Goal: Complete application form

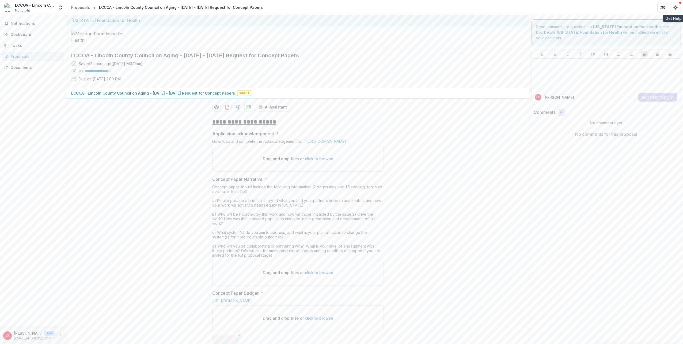
click at [676, 6] on icon "Get Help" at bounding box center [676, 6] width 1 height 1
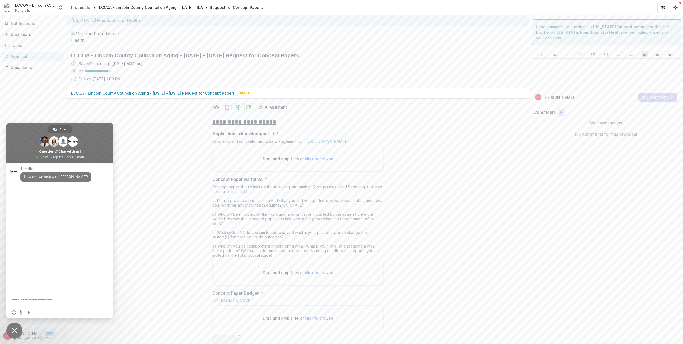
click at [454, 84] on div "Saved 2 hours ago ( [DATE] @ 3:11pm ) 85 % Due on [DATE] 2:00 PM" at bounding box center [293, 72] width 445 height 23
click at [150, 231] on div "**********" at bounding box center [298, 319] width 462 height 412
click at [677, 5] on icon "Get Help" at bounding box center [675, 7] width 4 height 4
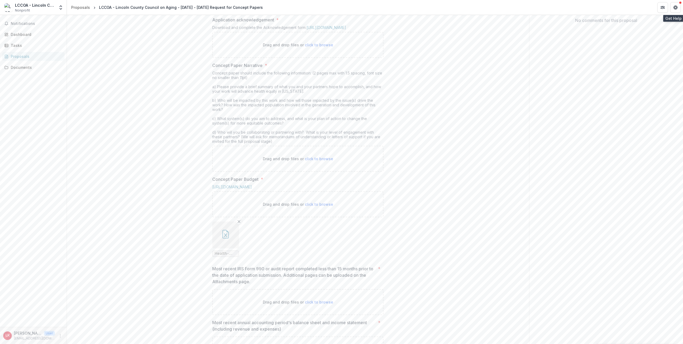
scroll to position [144, 0]
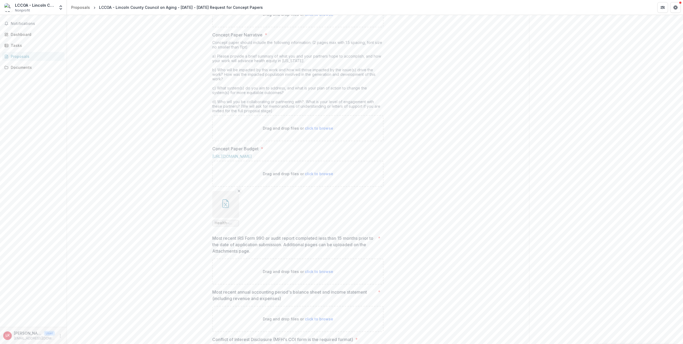
click at [318, 130] on span "click to browse" at bounding box center [319, 128] width 28 height 5
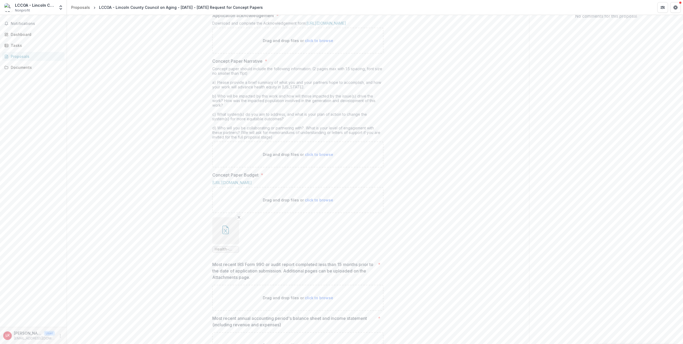
scroll to position [117, 0]
click at [306, 157] on span "click to browse" at bounding box center [319, 155] width 28 height 5
click at [311, 157] on span "click to browse" at bounding box center [319, 155] width 28 height 5
type input "**********"
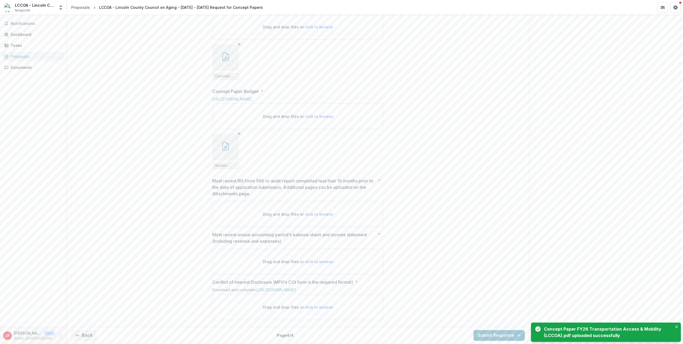
scroll to position [295, 0]
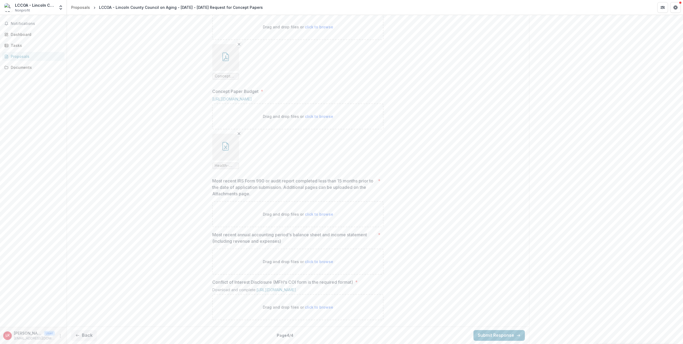
click at [315, 212] on span "click to browse" at bounding box center [319, 214] width 28 height 5
type input "**********"
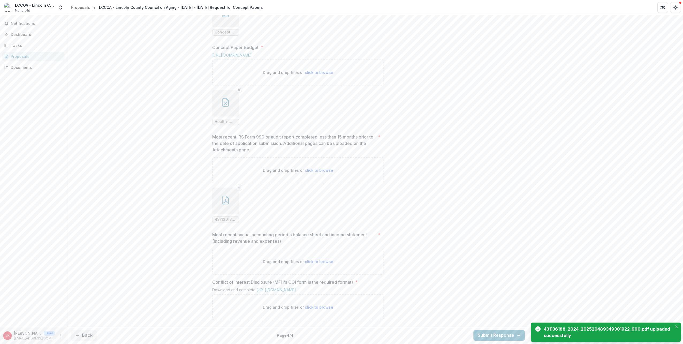
scroll to position [339, 0]
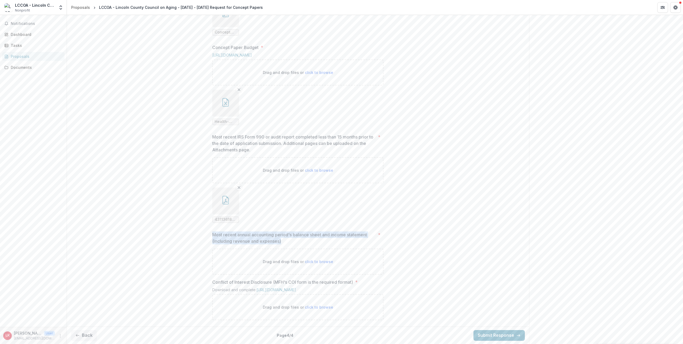
drag, startPoint x: 212, startPoint y: 229, endPoint x: 374, endPoint y: 234, distance: 162.5
click at [374, 234] on p "Most recent annual accounting period's balance sheet and income statement (incl…" at bounding box center [294, 237] width 164 height 13
copy p "Most recent annual accounting period's balance sheet and income statement (incl…"
click at [296, 287] on link "[URL][DOMAIN_NAME]" at bounding box center [276, 289] width 40 height 5
click at [318, 308] on span "click to browse" at bounding box center [319, 307] width 28 height 5
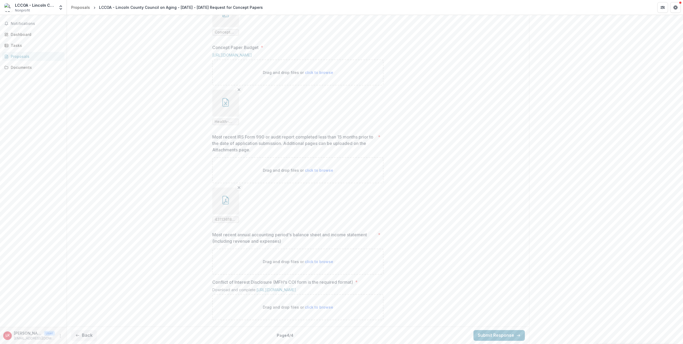
type input "**********"
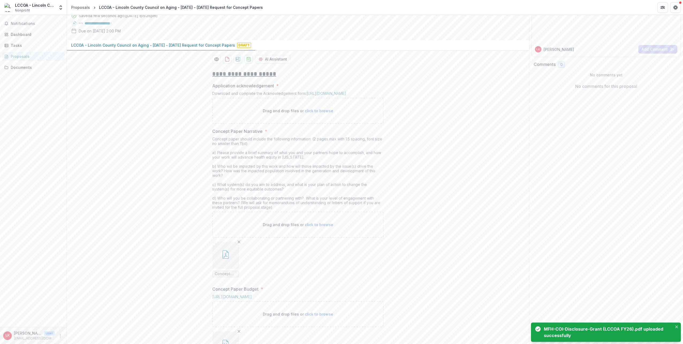
scroll to position [54, 0]
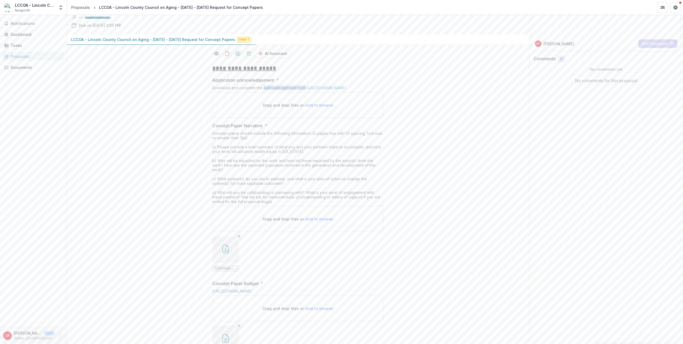
drag, startPoint x: 262, startPoint y: 128, endPoint x: 304, endPoint y: 127, distance: 42.3
click at [304, 92] on div "Download and complete the Acknowledgement form: [URL][DOMAIN_NAME]" at bounding box center [297, 88] width 171 height 7
copy div "Acknowledgement form"
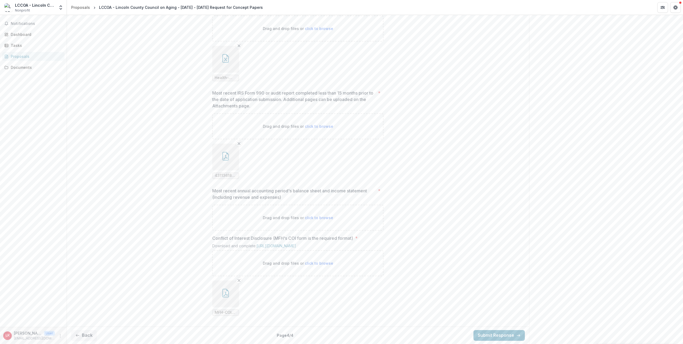
scroll to position [383, 0]
drag, startPoint x: 226, startPoint y: 185, endPoint x: 369, endPoint y: 185, distance: 143.4
click at [369, 187] on p "Most recent annual accounting period's balance sheet and income statement (incl…" at bounding box center [294, 193] width 164 height 13
copy p "Most recent annual accounting period's balance sheet and income statement"
click at [90, 334] on button "Back" at bounding box center [84, 335] width 26 height 11
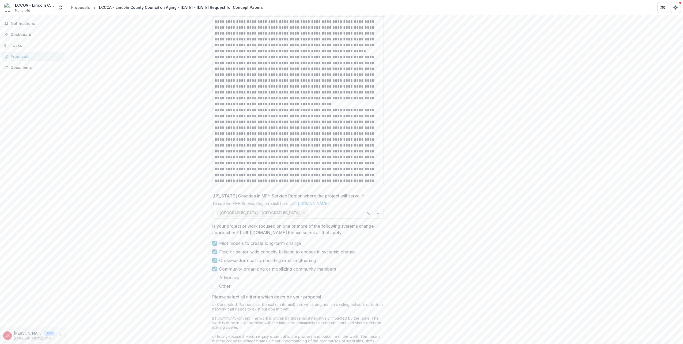
scroll to position [399, 0]
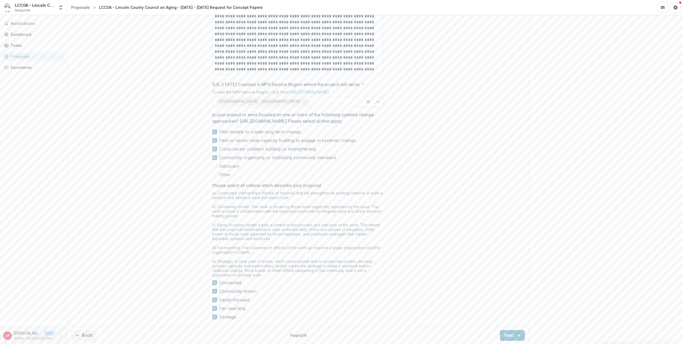
click at [211, 317] on div "**********" at bounding box center [298, 42] width 180 height 563
click at [214, 317] on icon at bounding box center [214, 316] width 3 height 3
click at [214, 317] on span at bounding box center [214, 316] width 5 height 5
click at [516, 334] on icon "button" at bounding box center [518, 335] width 4 height 4
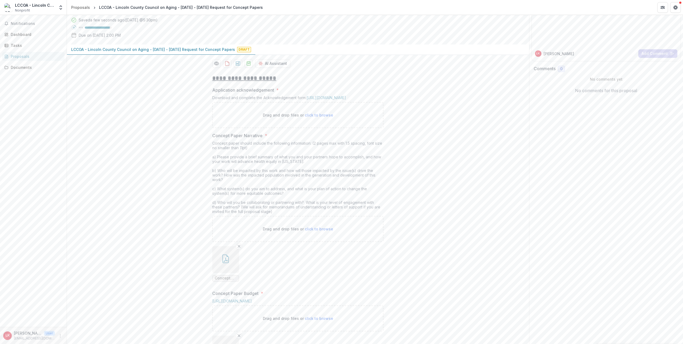
scroll to position [0, 0]
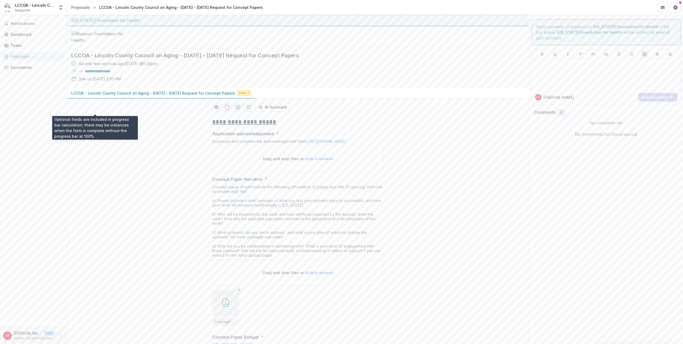
click at [105, 72] on div at bounding box center [97, 71] width 25 height 2
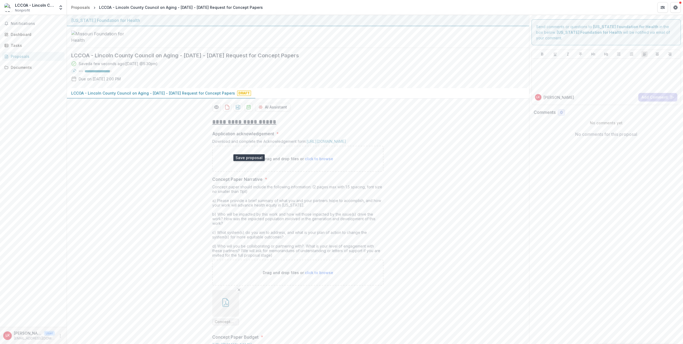
click at [248, 110] on icon "download-proposal" at bounding box center [248, 106] width 5 height 5
click at [225, 110] on icon "download-proposal" at bounding box center [227, 106] width 5 height 5
click at [214, 110] on icon "Preview 99e6430f-3d73-4afb-b9e8-ea2a272cf57f-0.pdf" at bounding box center [216, 106] width 5 height 5
click at [4, 343] on button "Close" at bounding box center [2, 347] width 4 height 6
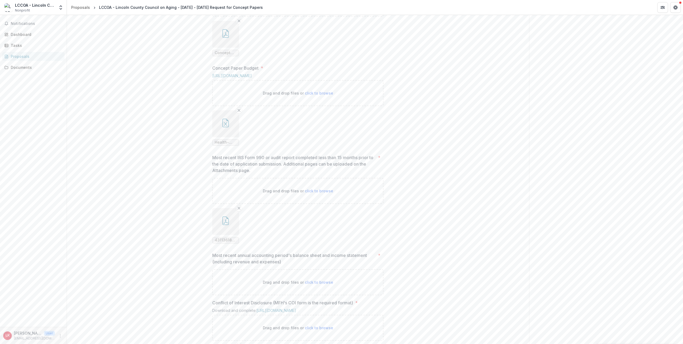
scroll to position [383, 0]
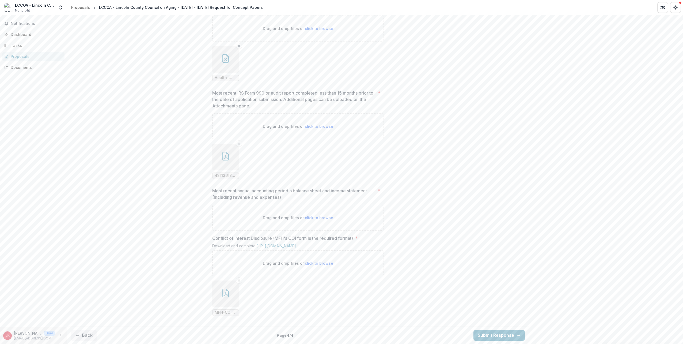
click at [81, 335] on button "Back" at bounding box center [84, 335] width 26 height 11
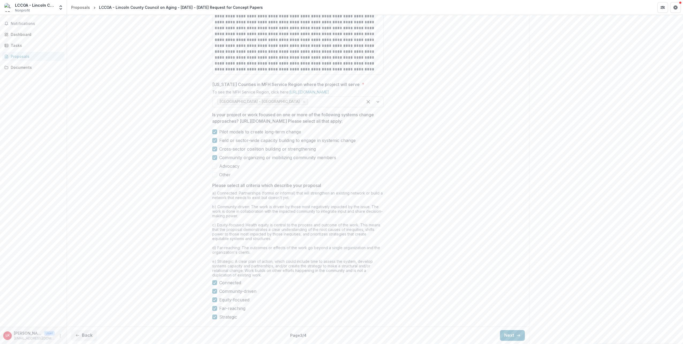
scroll to position [399, 0]
click at [89, 334] on button "Back" at bounding box center [84, 335] width 26 height 11
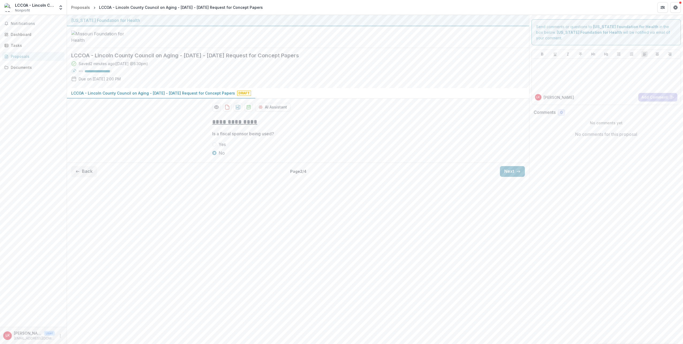
click at [522, 177] on button "Next" at bounding box center [512, 171] width 25 height 11
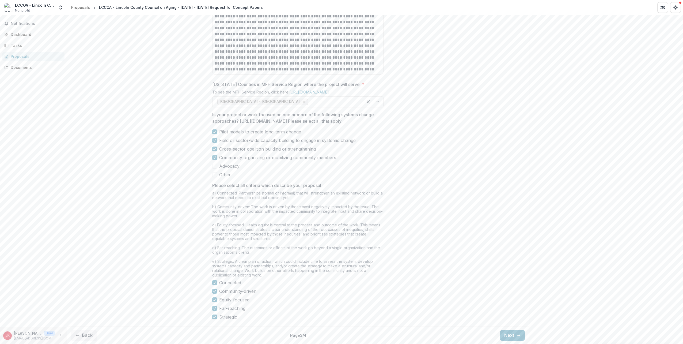
click at [504, 335] on button "Next" at bounding box center [512, 335] width 25 height 11
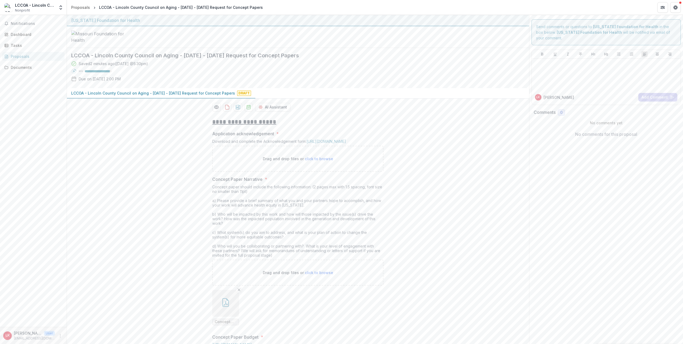
click at [247, 110] on icon "download-proposal" at bounding box center [248, 106] width 5 height 5
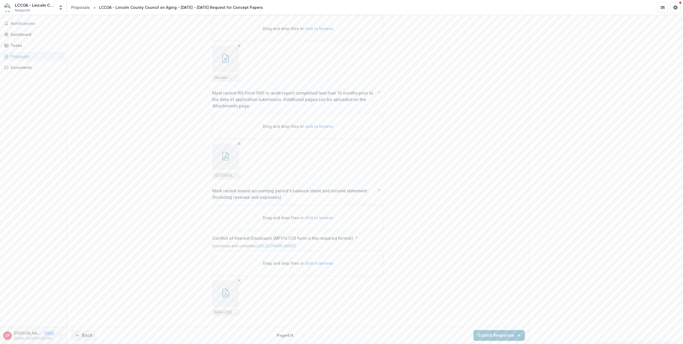
scroll to position [383, 0]
click at [84, 332] on button "Back" at bounding box center [84, 335] width 26 height 11
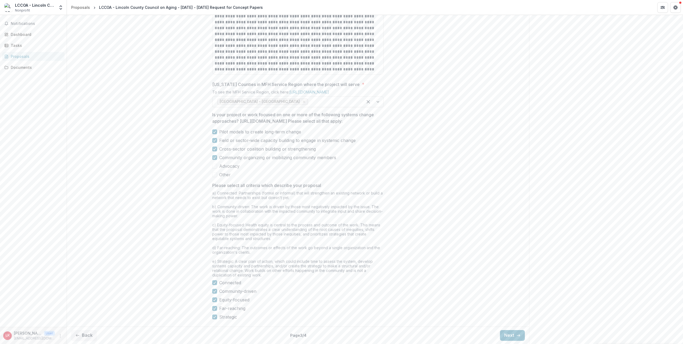
scroll to position [399, 0]
click at [88, 335] on button "Back" at bounding box center [84, 335] width 26 height 11
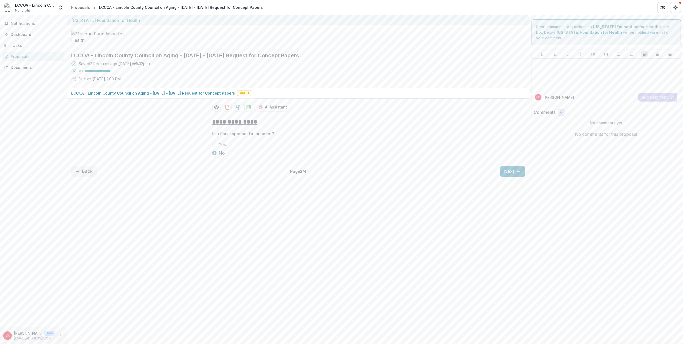
click at [86, 177] on button "Back" at bounding box center [84, 171] width 26 height 11
